Goal: Information Seeking & Learning: Learn about a topic

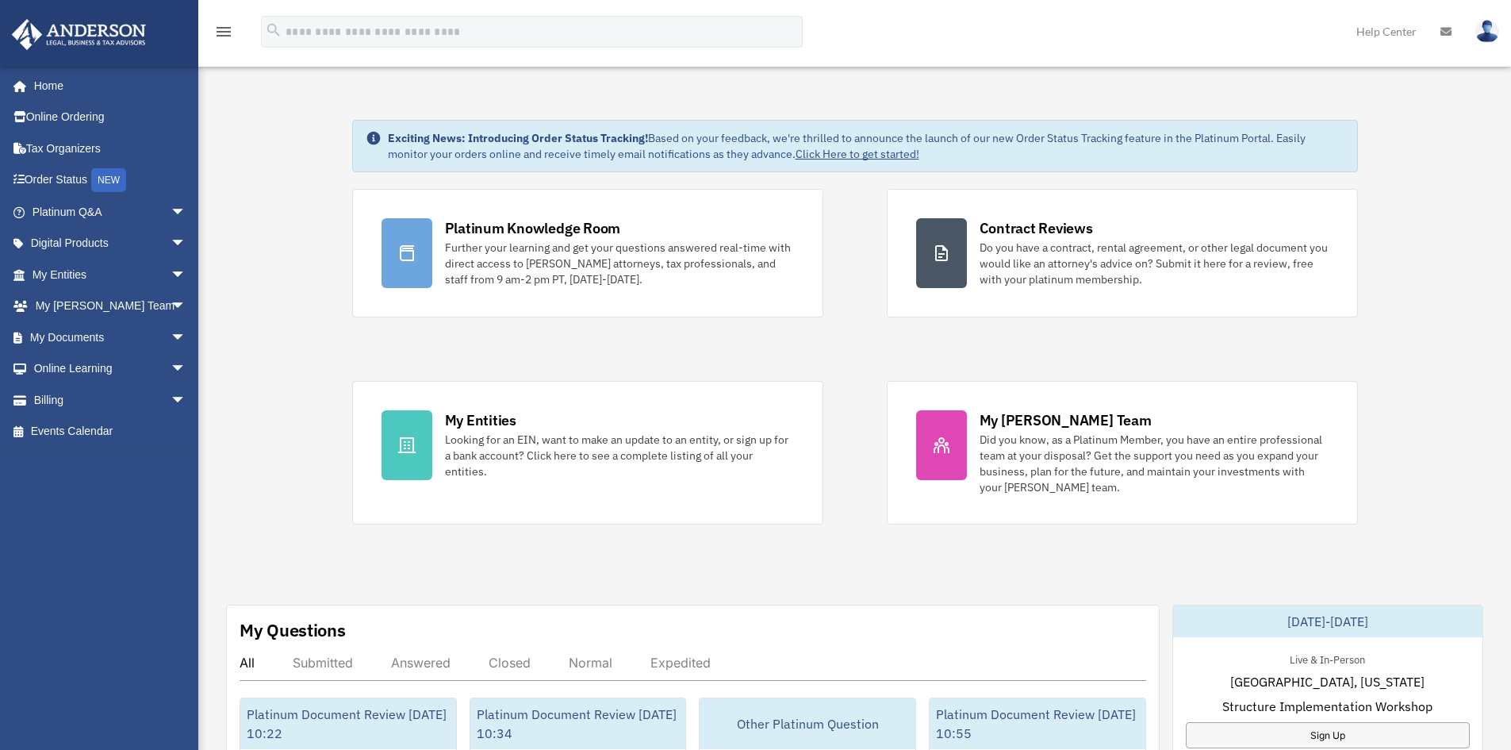
click at [171, 332] on span "arrow_drop_down" at bounding box center [187, 337] width 32 height 33
click at [171, 209] on span "arrow_drop_down" at bounding box center [187, 212] width 32 height 33
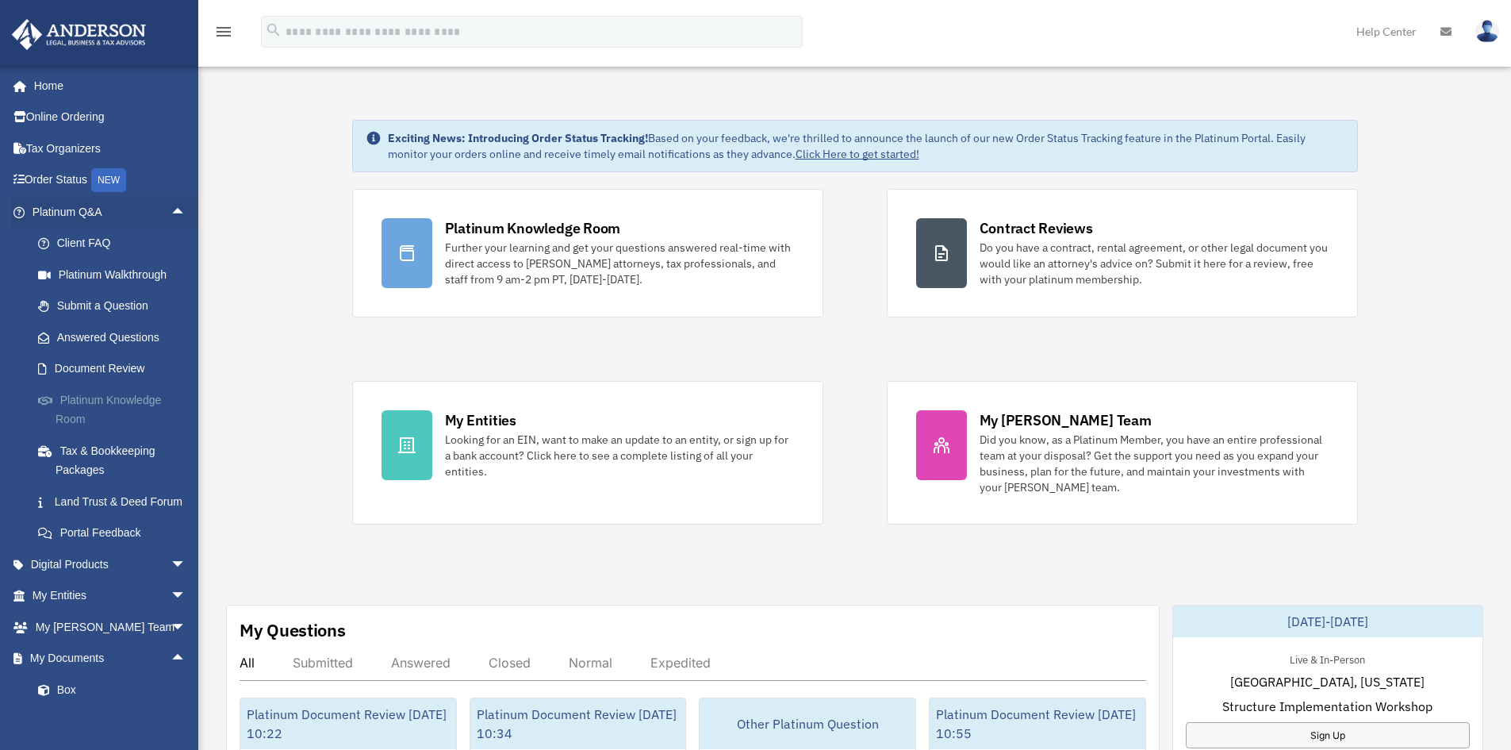
click at [106, 402] on link "Platinum Knowledge Room" at bounding box center [116, 409] width 188 height 51
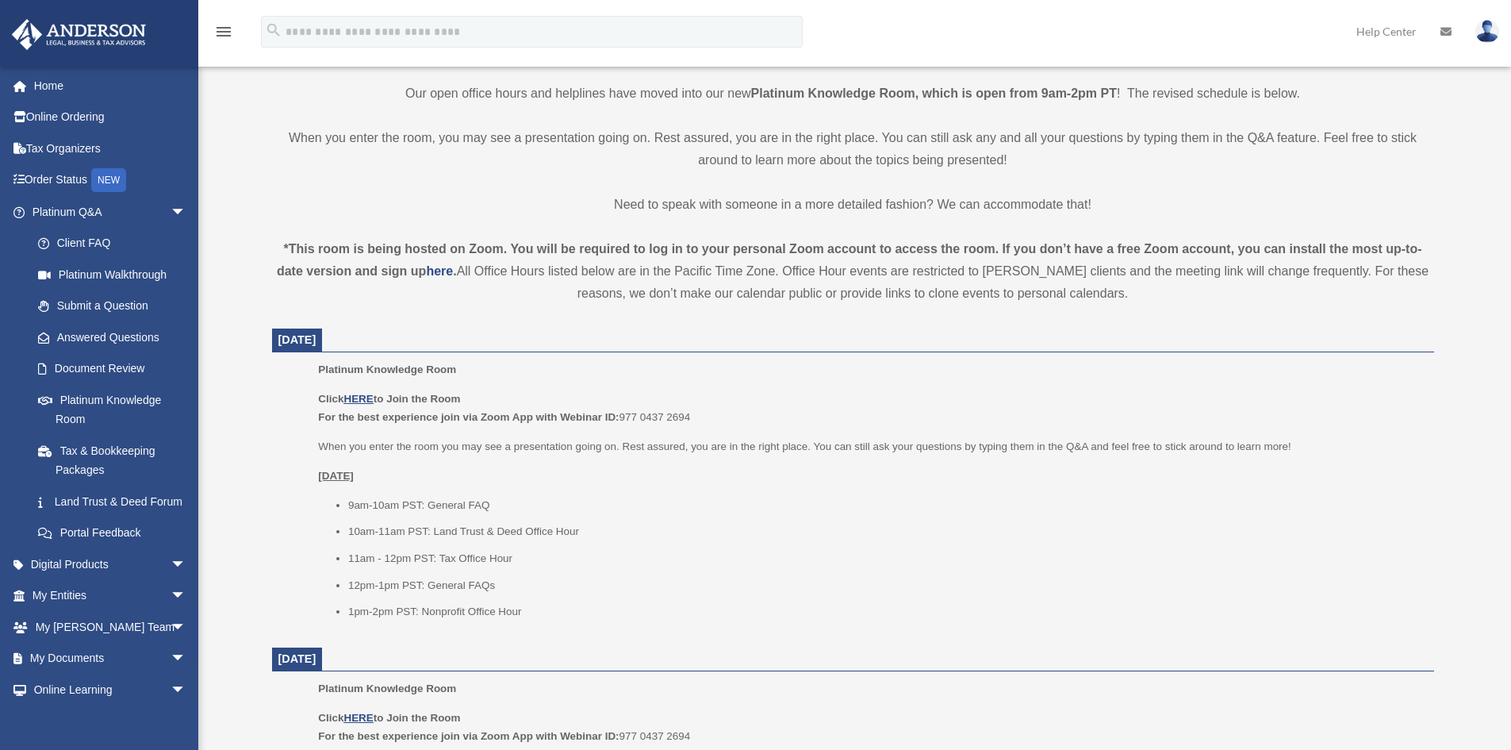
scroll to position [397, 0]
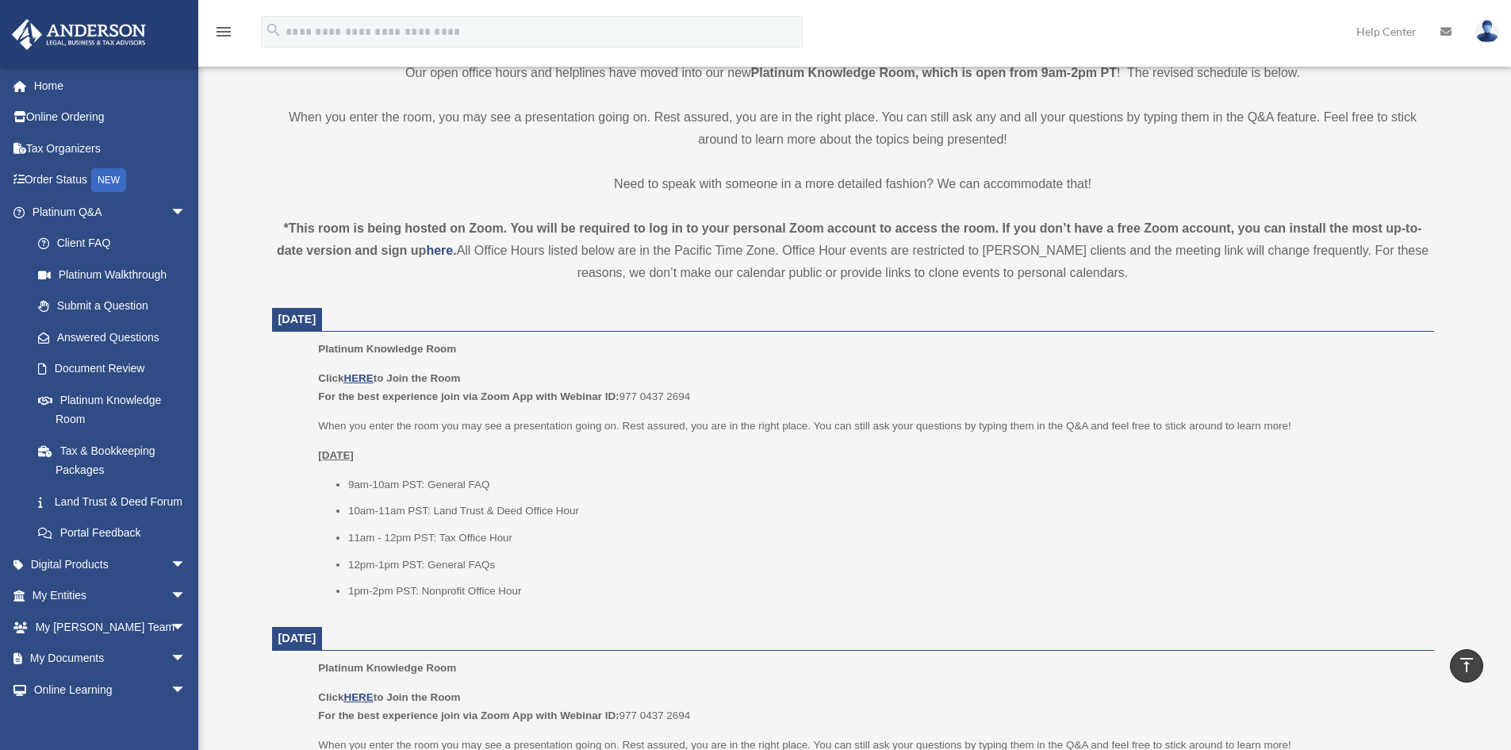
drag, startPoint x: 386, startPoint y: 319, endPoint x: 279, endPoint y: 321, distance: 106.3
click at [279, 321] on span "[DATE]" at bounding box center [297, 319] width 51 height 23
copy span "[DATE]"
click at [300, 367] on ul "Platinum Knowledge Room Click HERE to Join the Room For the best experience joi…" at bounding box center [853, 475] width 1140 height 271
drag, startPoint x: 313, startPoint y: 381, endPoint x: 470, endPoint y: 384, distance: 156.3
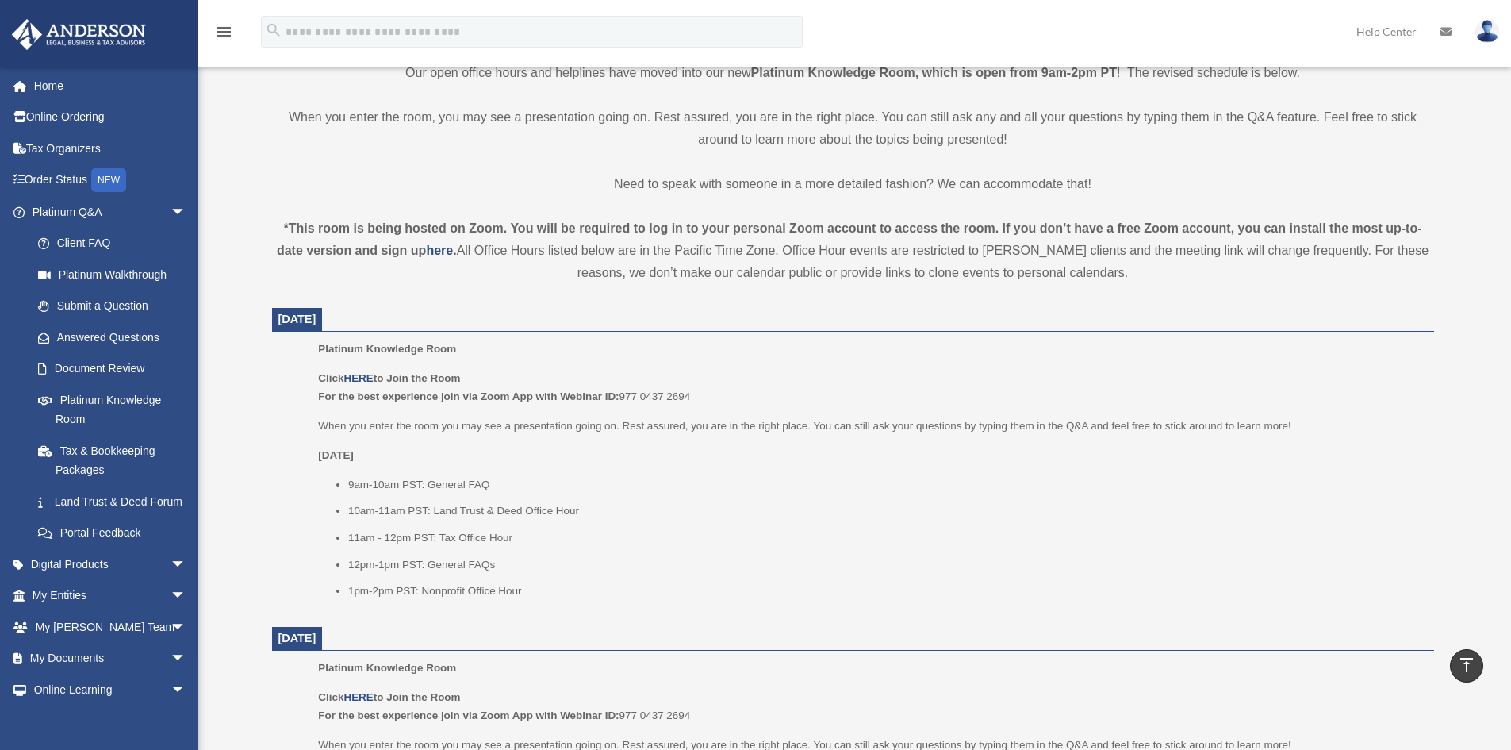
click at [470, 384] on ul "Platinum Knowledge Room Click HERE to Join the Room For the best experience joi…" at bounding box center [853, 475] width 1140 height 271
copy b "Click HERE to Join the Room"
click at [375, 393] on b "For the best experience join via Zoom App with Webinar ID:" at bounding box center [468, 396] width 301 height 12
click at [355, 380] on u "HERE" at bounding box center [358, 378] width 29 height 12
click at [100, 274] on link "Platinum Walkthrough" at bounding box center [116, 275] width 188 height 32
